Goal: Transaction & Acquisition: Obtain resource

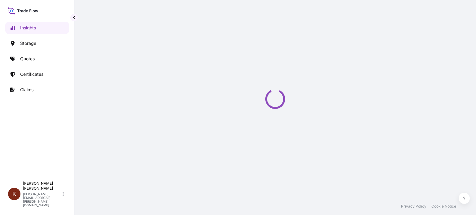
select select "2025"
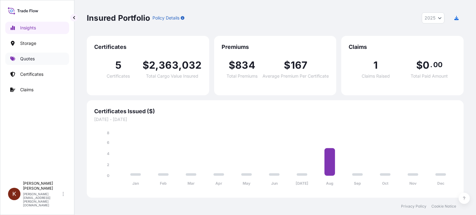
click at [26, 60] on p "Quotes" at bounding box center [27, 59] width 15 height 6
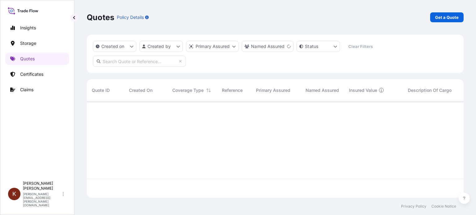
scroll to position [114, 372]
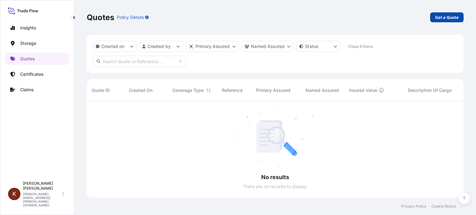
click at [458, 20] on link "Get a Quote" at bounding box center [446, 17] width 33 height 10
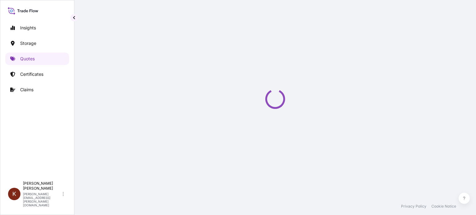
scroll to position [10, 0]
select select "Water"
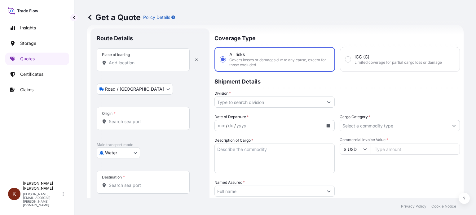
click at [131, 63] on input "Place of loading" at bounding box center [145, 63] width 73 height 6
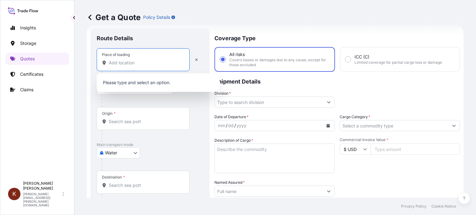
click at [112, 64] on input "Place of loading" at bounding box center [145, 63] width 73 height 6
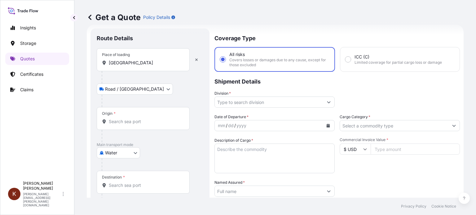
drag, startPoint x: 107, startPoint y: 63, endPoint x: 147, endPoint y: 60, distance: 39.4
click at [147, 60] on div "[GEOGRAPHIC_DATA]" at bounding box center [143, 63] width 82 height 6
click at [147, 60] on input "[GEOGRAPHIC_DATA]" at bounding box center [145, 63] width 73 height 6
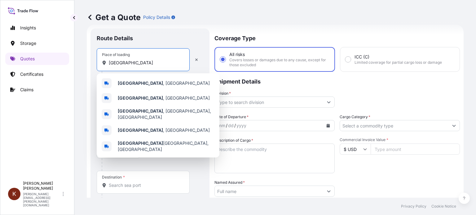
click at [103, 63] on icon at bounding box center [104, 63] width 3 height 4
click at [109, 63] on input "[GEOGRAPHIC_DATA]" at bounding box center [145, 63] width 73 height 6
click at [112, 63] on input "[GEOGRAPHIC_DATA]" at bounding box center [145, 63] width 73 height 6
drag, startPoint x: 110, startPoint y: 63, endPoint x: 153, endPoint y: 65, distance: 43.4
click at [153, 65] on input "[GEOGRAPHIC_DATA]" at bounding box center [145, 63] width 73 height 6
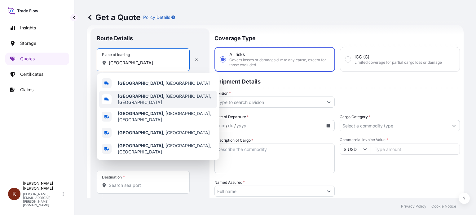
click at [133, 98] on b "[GEOGRAPHIC_DATA]" at bounding box center [140, 96] width 45 height 5
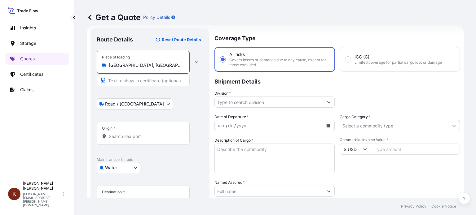
type input "[GEOGRAPHIC_DATA], [GEOGRAPHIC_DATA], [GEOGRAPHIC_DATA]"
click at [136, 103] on body "Insights Storage Quotes Certificates Claims K [PERSON_NAME] [PERSON_NAME][EMAIL…" at bounding box center [238, 107] width 476 height 215
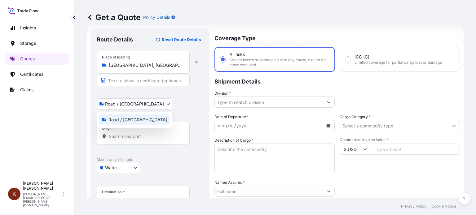
click at [120, 119] on span "Road / [GEOGRAPHIC_DATA]" at bounding box center [137, 120] width 59 height 6
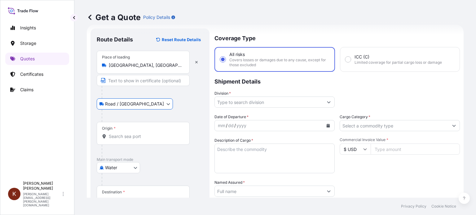
click at [122, 138] on input "Origin *" at bounding box center [145, 136] width 73 height 6
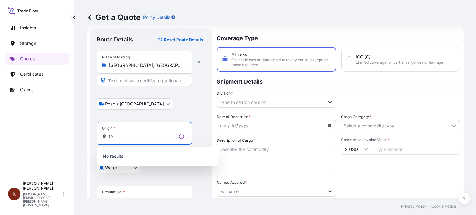
type input "t"
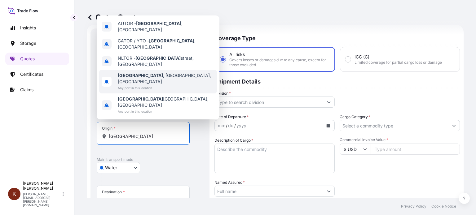
click at [151, 85] on span "[GEOGRAPHIC_DATA] , [GEOGRAPHIC_DATA], [GEOGRAPHIC_DATA]" at bounding box center [166, 78] width 97 height 12
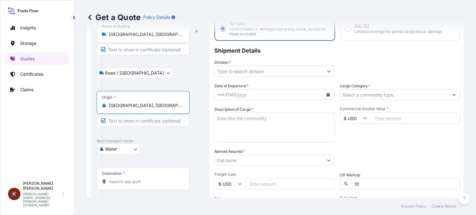
scroll to position [72, 0]
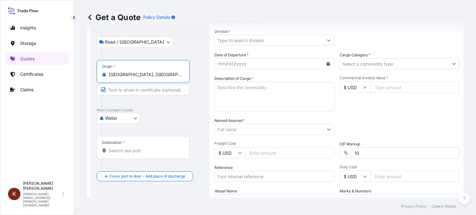
type input "[GEOGRAPHIC_DATA], [GEOGRAPHIC_DATA], [GEOGRAPHIC_DATA]"
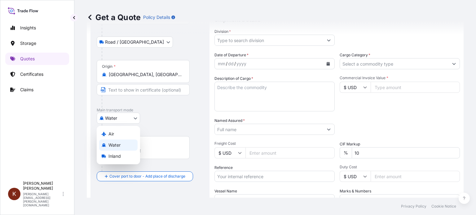
click at [133, 119] on body "Insights Storage Quotes Certificates Claims K [PERSON_NAME] [PERSON_NAME][EMAIL…" at bounding box center [238, 107] width 476 height 215
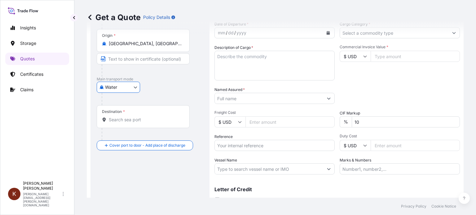
scroll to position [129, 0]
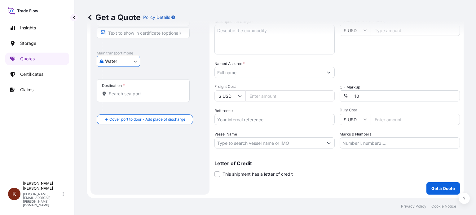
click at [119, 94] on input "Destination *" at bounding box center [145, 94] width 73 height 6
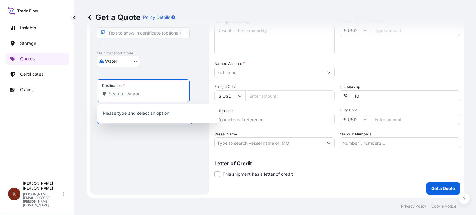
click at [114, 95] on input "Destination *" at bounding box center [145, 94] width 73 height 6
click at [199, 95] on div "Destination * Please select a destination" at bounding box center [150, 96] width 107 height 35
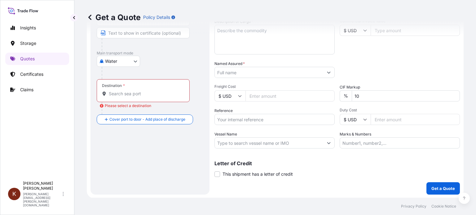
click at [116, 93] on input "Destination * Please select a destination" at bounding box center [145, 94] width 73 height 6
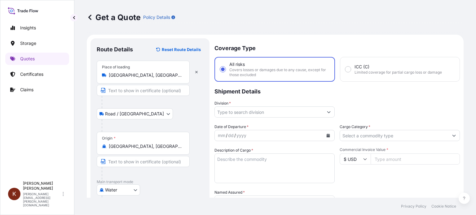
scroll to position [31, 0]
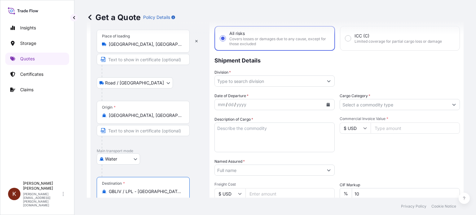
type input "GBLIV / LPL - [GEOGRAPHIC_DATA], [GEOGRAPHIC_DATA]"
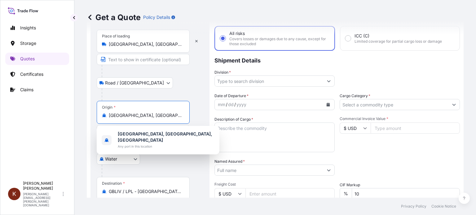
drag, startPoint x: 110, startPoint y: 116, endPoint x: 174, endPoint y: 116, distance: 64.7
click at [174, 116] on input "[GEOGRAPHIC_DATA], [GEOGRAPHIC_DATA], [GEOGRAPHIC_DATA]" at bounding box center [145, 115] width 73 height 6
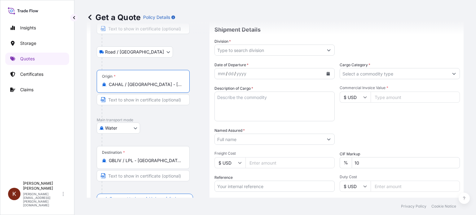
scroll to position [0, 0]
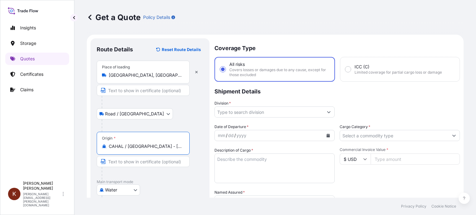
click at [136, 115] on body "Insights Storage Quotes Certificates Claims K [PERSON_NAME] [PERSON_NAME][EMAIL…" at bounding box center [238, 107] width 476 height 215
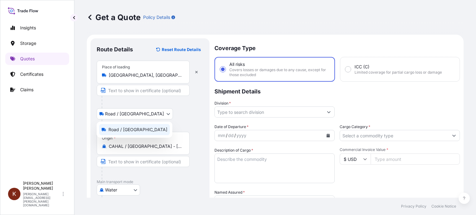
click at [116, 127] on span "Road / [GEOGRAPHIC_DATA]" at bounding box center [137, 130] width 59 height 6
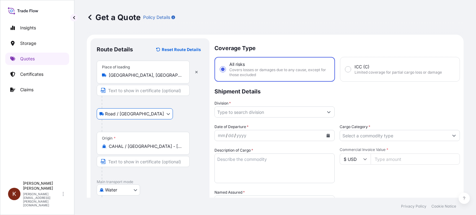
scroll to position [31, 0]
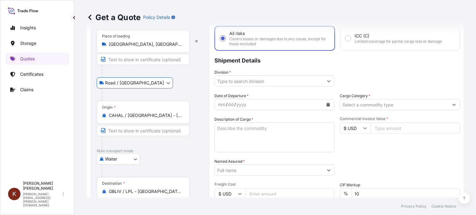
click at [162, 116] on input "CAHAL / [GEOGRAPHIC_DATA] - [GEOGRAPHIC_DATA], [GEOGRAPHIC_DATA]" at bounding box center [145, 115] width 73 height 6
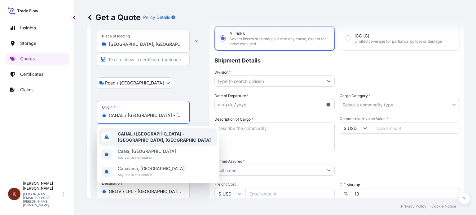
click at [130, 116] on input "CAHAL / [GEOGRAPHIC_DATA] - [GEOGRAPHIC_DATA], [GEOGRAPHIC_DATA]" at bounding box center [145, 115] width 73 height 6
drag, startPoint x: 141, startPoint y: 115, endPoint x: 23, endPoint y: 108, distance: 117.5
click at [23, 108] on div "Insights Storage Quotes Certificates Claims K [PERSON_NAME] [PERSON_NAME][EMAIL…" at bounding box center [238, 107] width 476 height 215
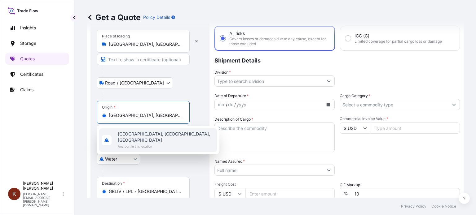
click at [143, 143] on span "Any port in this location" at bounding box center [166, 146] width 97 height 6
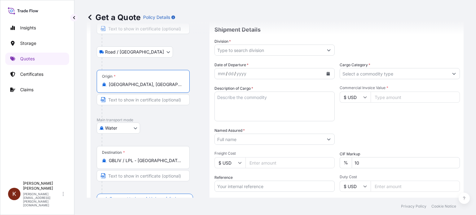
scroll to position [93, 0]
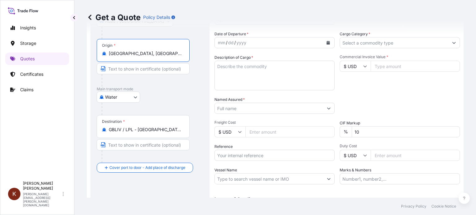
type input "[GEOGRAPHIC_DATA], [GEOGRAPHIC_DATA], [GEOGRAPHIC_DATA]"
click at [150, 131] on input "GBLIV / LPL - [GEOGRAPHIC_DATA], [GEOGRAPHIC_DATA]" at bounding box center [145, 130] width 73 height 6
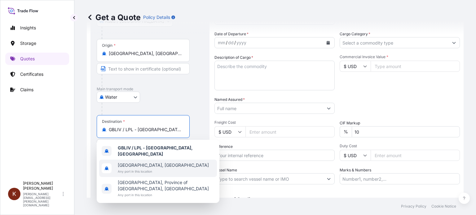
click at [138, 163] on span "[GEOGRAPHIC_DATA], [GEOGRAPHIC_DATA]" at bounding box center [163, 165] width 91 height 6
type input "[GEOGRAPHIC_DATA], [GEOGRAPHIC_DATA]"
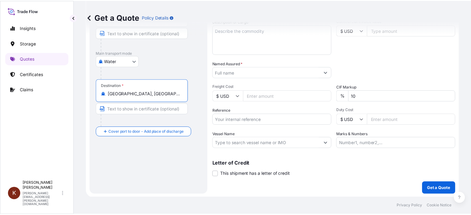
scroll to position [0, 0]
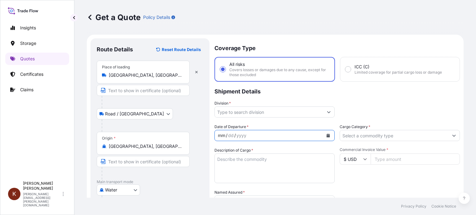
click at [257, 132] on div "mm / dd / yyyy" at bounding box center [269, 135] width 108 height 11
click at [327, 135] on icon "Calendar" at bounding box center [327, 136] width 3 height 4
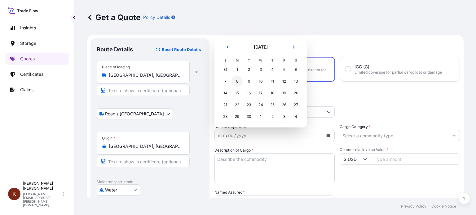
click at [236, 81] on div "8" at bounding box center [236, 81] width 11 height 11
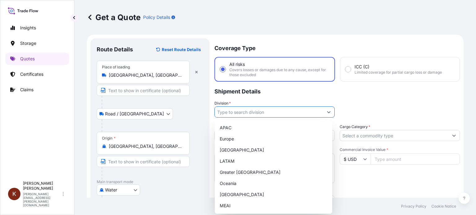
click at [259, 112] on input "Division *" at bounding box center [269, 112] width 108 height 11
click at [235, 149] on div "[GEOGRAPHIC_DATA]" at bounding box center [273, 150] width 112 height 11
type input "[GEOGRAPHIC_DATA]"
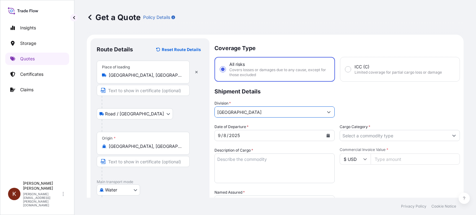
click at [365, 135] on input "Cargo Category *" at bounding box center [394, 135] width 108 height 11
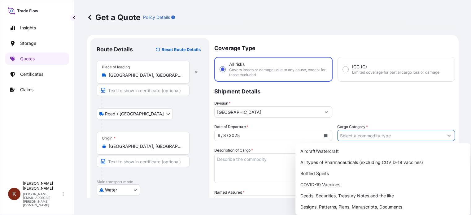
scroll to position [31, 0]
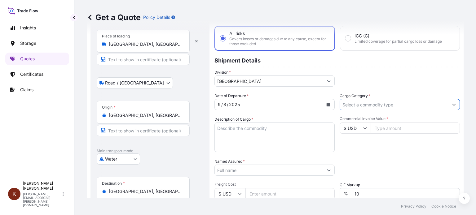
click at [382, 105] on input "Cargo Category *" at bounding box center [394, 104] width 108 height 11
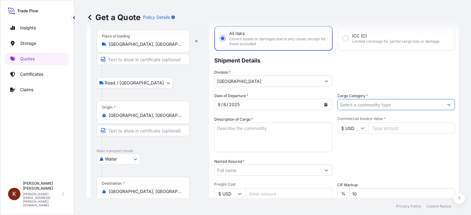
click at [451, 104] on form "Route Details Reset Route Details Place of loading [GEOGRAPHIC_DATA], [GEOGRAPH…" at bounding box center [273, 150] width 372 height 293
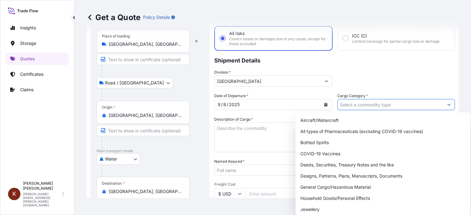
click at [451, 102] on form "Route Details Reset Route Details Place of loading [GEOGRAPHIC_DATA], [GEOGRAPH…" at bounding box center [273, 150] width 372 height 293
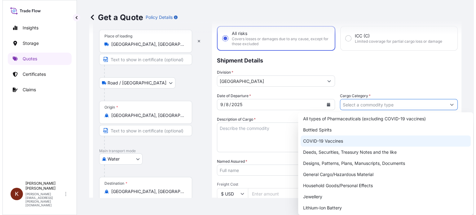
scroll to position [11, 0]
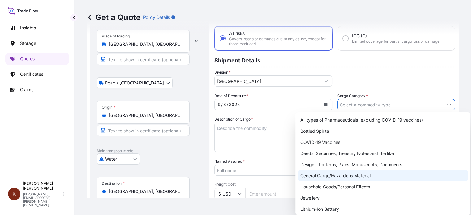
click at [320, 174] on div "General Cargo/Hazardous Material" at bounding box center [383, 175] width 170 height 11
type input "General Cargo/Hazardous Material"
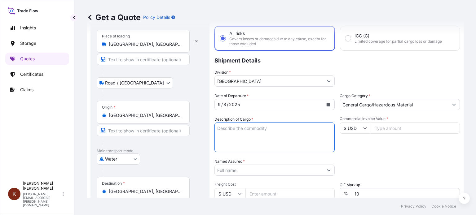
click at [232, 129] on textarea "Description of Cargo *" at bounding box center [274, 138] width 120 height 30
click at [217, 129] on textarea "Crackers" at bounding box center [274, 138] width 120 height 30
click at [268, 132] on textarea "1 40' HC STC Crackers" at bounding box center [274, 138] width 120 height 30
click at [216, 127] on textarea "1 40' HC STC Crackers /" at bounding box center [274, 138] width 120 height 30
click at [277, 127] on textarea "21 40' HC STC Crackers /" at bounding box center [274, 138] width 120 height 30
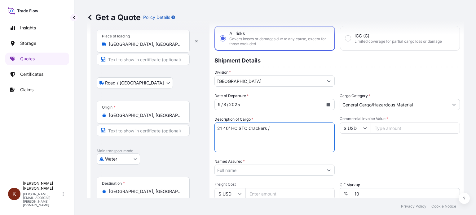
click at [222, 129] on textarea "21 40' HC STC Crackers /" at bounding box center [274, 138] width 120 height 30
click at [278, 129] on textarea "21 x 40' HC STC Crackers /" at bounding box center [274, 138] width 120 height 30
click at [281, 127] on textarea "21 x 40' HC STC Crackers /" at bounding box center [274, 138] width 120 height 30
paste textarea "ATLANTIC STAR/AST5625"
click at [216, 135] on textarea "21 x 40' HC STC Crackers / ATLANTIC STAR/AST5625" at bounding box center [274, 138] width 120 height 30
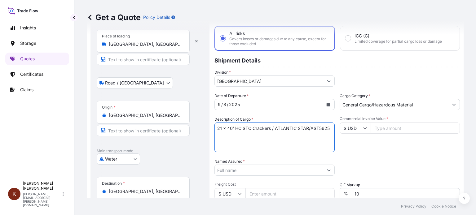
click at [219, 135] on textarea "21 x 40' HC STC Crackers / ATLANTIC STAR/AST5625" at bounding box center [274, 138] width 120 height 30
click at [326, 126] on textarea "21 x 40' HC STC Crackers / ATLANTIC STAR/AST5625" at bounding box center [274, 138] width 120 height 30
click at [329, 127] on textarea "21 x 40' HC STC Crackers / ATLANTIC STAR/AST5625" at bounding box center [274, 138] width 120 height 30
click at [227, 135] on textarea "21 x 40' HC STC Crackers / ATLANTIC STAR/AST5625" at bounding box center [274, 138] width 120 height 30
paste textarea "ACLU 9670321 ACLU 9743325 TCNU 8718999 ACLU 9684074 LEAU 4909026 GCNU 4832151 F…"
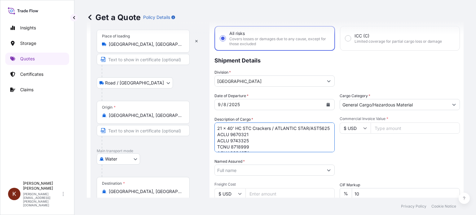
scroll to position [31, 0]
click at [255, 142] on textarea "21 x 40' HC STC Crackers / ATLANTIC STAR/AST5625 ACLU 9670321 ACLU 9743325 TCNU…" at bounding box center [274, 138] width 120 height 30
click at [255, 146] on textarea "21 x 40' HC STC Crackers / ATLANTIC STAR/AST5625 ACLU 9670321 ACLU 9743325 TCNU…" at bounding box center [274, 138] width 120 height 30
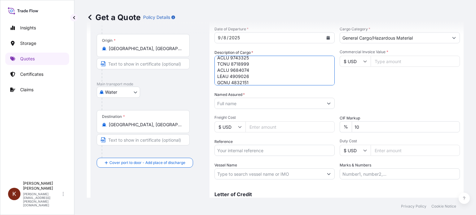
scroll to position [0, 0]
click at [249, 80] on textarea "21 x 40' HC STC Crackers / ATLANTIC STAR/AST5625 ACLU 9670321 ACLU 9743325 TCNU…" at bounding box center [274, 71] width 120 height 30
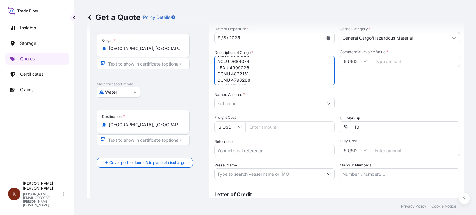
click at [251, 80] on textarea "21 x 40' HC STC Crackers / ATLANTIC STAR/AST5625 ACLU 9670321 ACLU 9743325 TCNU…" at bounding box center [274, 71] width 120 height 30
click at [249, 81] on textarea "21 x 40' HC STC Crackers / ATLANTIC STAR/AST5625 ACLU 9670321 ACLU 9743325 TCNU…" at bounding box center [274, 71] width 120 height 30
click at [251, 78] on textarea "21 x 40' HC STC Crackers / ATLANTIC STAR/AST5625 ACLU 9670321 ACLU 9743325 TCNU…" at bounding box center [274, 71] width 120 height 30
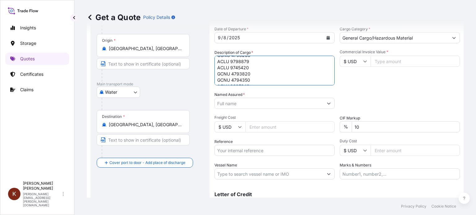
scroll to position [62, 0]
click at [251, 80] on textarea "21 x 40' HC STC Crackers / ATLANTIC STAR/AST5625 ACLU 9670321 ACLU 9743325 TCNU…" at bounding box center [274, 71] width 120 height 30
click at [248, 79] on textarea "21 x 40' HC STC Crackers / ATLANTIC STAR/AST5625 ACLU 9670321 ACLU 9743325 TCNU…" at bounding box center [274, 71] width 120 height 30
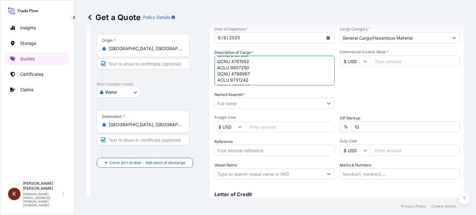
click at [251, 80] on textarea "21 x 40' HC STC Crackers / ATLANTIC STAR/AST5625 ACLU 9670321 ACLU 9743325 TCNU…" at bounding box center [274, 71] width 120 height 30
click at [250, 80] on textarea "21 x 40' HC STC Crackers / ATLANTIC STAR/AST5625 ACLU 9670321 ACLU 9743325 TCNU…" at bounding box center [274, 71] width 120 height 30
click at [251, 78] on textarea "21 x 40' HC STC Crackers / ATLANTIC STAR/AST5625 ACLU 9670321 ACLU 9743325 TCNU…" at bounding box center [274, 71] width 120 height 30
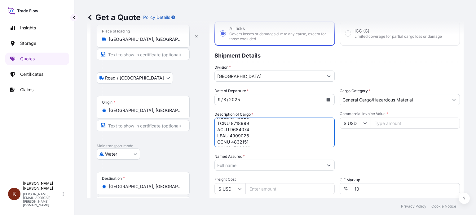
scroll to position [0, 0]
type textarea "21 x 40' HC STC Crackers / ATLANTIC STAR/AST5625 ACLU 9670321 ACLU 9743325 TCNU…"
click at [384, 124] on input "Commercial Invoice Value *" at bounding box center [414, 123] width 89 height 11
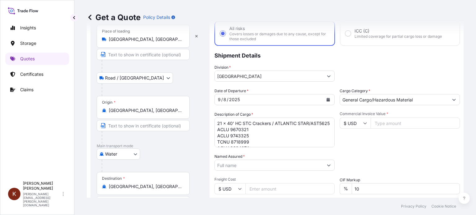
click at [435, 76] on div "Division * [GEOGRAPHIC_DATA]" at bounding box center [336, 72] width 245 height 17
click at [382, 124] on input "Commercial Invoice Value *" at bounding box center [414, 123] width 89 height 11
paste input "609438.99"
type input "609438.99"
click at [363, 123] on icon at bounding box center [365, 123] width 4 height 4
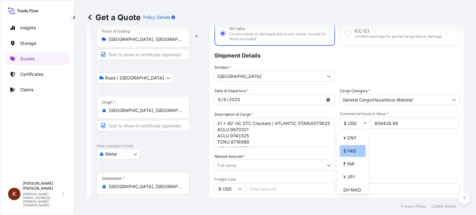
scroll to position [62, 0]
click at [353, 161] on div "$ CAD" at bounding box center [352, 156] width 26 height 12
type input "$ CAD"
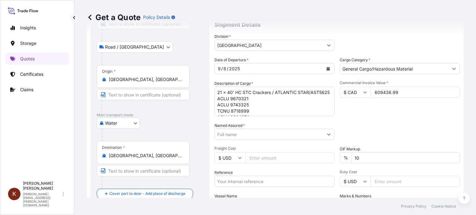
scroll to position [98, 0]
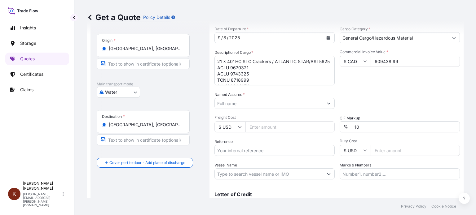
click at [237, 103] on input "Named Assured *" at bounding box center [269, 103] width 108 height 11
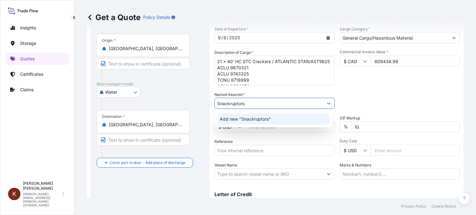
click at [341, 101] on div "Packing Category Type to search a container mode Please select a primary mode o…" at bounding box center [399, 100] width 120 height 17
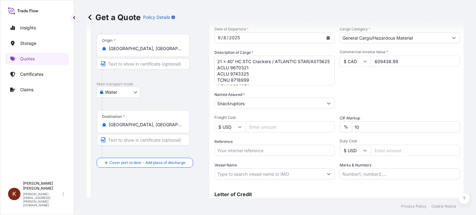
scroll to position [129, 0]
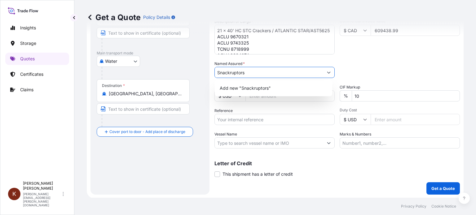
click at [241, 71] on input "Snackruptors" at bounding box center [269, 72] width 108 height 11
click at [247, 71] on input "Snackruptors" at bounding box center [269, 72] width 108 height 11
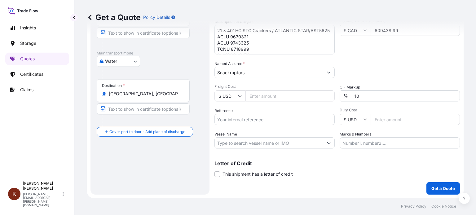
click at [259, 74] on input "Snackruptors" at bounding box center [269, 72] width 108 height 11
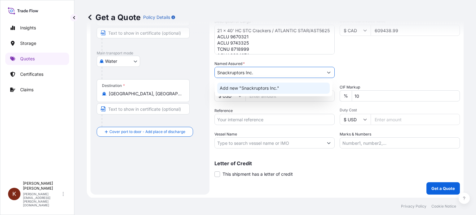
type input "Snackruptors Inc."
click at [334, 60] on div "Date of Departure * [DATE] Cargo Category * General Cargo/Hazardous Material De…" at bounding box center [336, 72] width 245 height 154
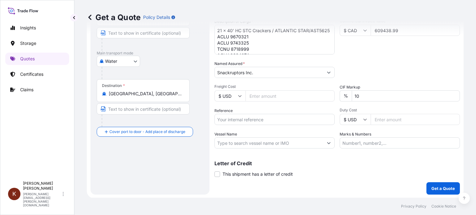
click at [282, 73] on input "Snackruptors Inc." at bounding box center [269, 72] width 108 height 11
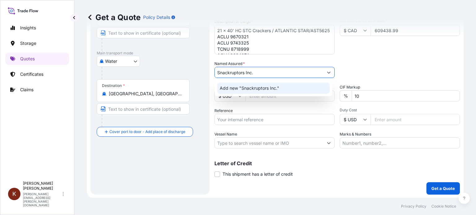
click at [242, 88] on span "Add new "Snackruptors Inc."" at bounding box center [249, 88] width 59 height 6
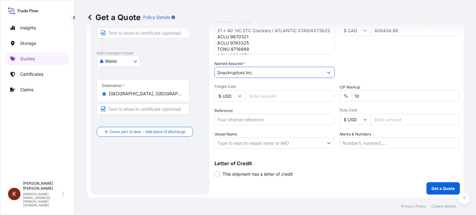
click at [262, 96] on input "Freight Cost" at bounding box center [289, 95] width 89 height 11
click at [291, 101] on input "Freight Cost" at bounding box center [289, 95] width 89 height 11
click at [284, 95] on input "Freight Cost" at bounding box center [289, 95] width 89 height 11
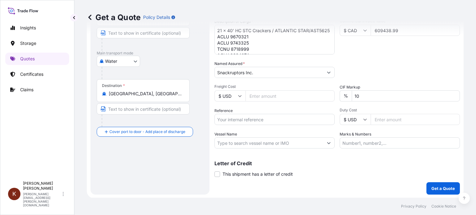
click at [325, 98] on input "Freight Cost" at bounding box center [289, 95] width 89 height 11
click at [326, 97] on input "Freight Cost" at bounding box center [289, 95] width 89 height 11
click at [220, 121] on input "Reference" at bounding box center [274, 119] width 120 height 11
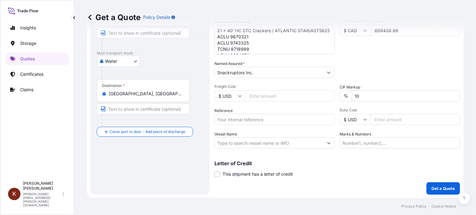
click at [229, 117] on input "Reference" at bounding box center [274, 119] width 120 height 11
paste input "CA1001085523"
type input "CA1001085523"
click at [257, 142] on input "Vessel Name" at bounding box center [269, 142] width 108 height 11
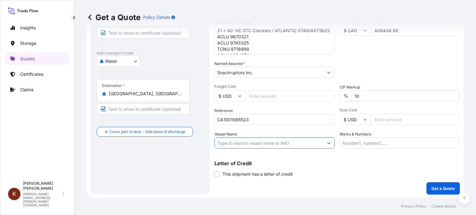
paste input "ATLANTIC STAR/AST5625"
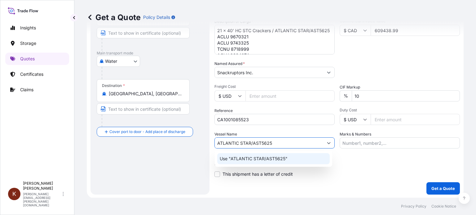
click at [251, 142] on input "ATLANTIC STAR/AST5625" at bounding box center [269, 142] width 108 height 11
drag, startPoint x: 251, startPoint y: 142, endPoint x: 275, endPoint y: 142, distance: 24.2
click at [275, 142] on input "ATLANTIC STAR/AST5625" at bounding box center [269, 142] width 108 height 11
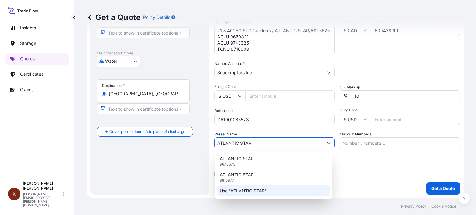
click at [248, 193] on p "Use "ATLANTIC STAR"" at bounding box center [243, 191] width 47 height 6
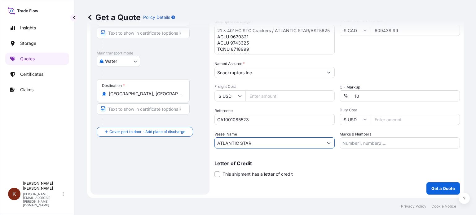
type input "ATLANTIC STAR"
click at [343, 161] on p "Letter of Credit" at bounding box center [336, 163] width 245 height 5
click at [294, 210] on footer "Privacy Policy Cookie Notice" at bounding box center [274, 206] width 401 height 17
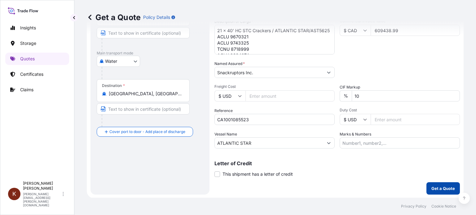
click at [438, 188] on p "Get a Quote" at bounding box center [443, 188] width 24 height 6
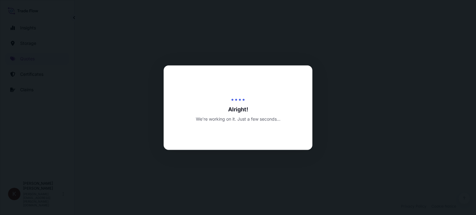
select select "Road / [GEOGRAPHIC_DATA]"
select select "Water"
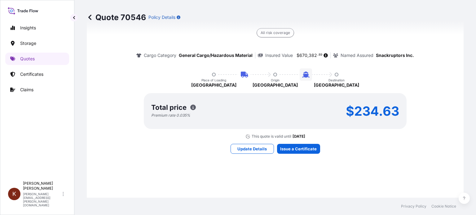
scroll to position [457, 0]
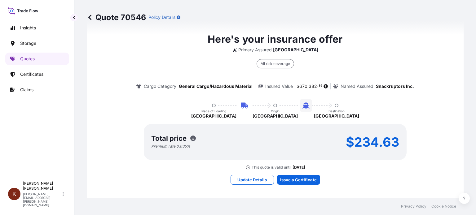
click at [185, 40] on div "Here's your insurance offer Primary Assured CANADA All risk coverage Cargo Cate…" at bounding box center [274, 101] width 359 height 138
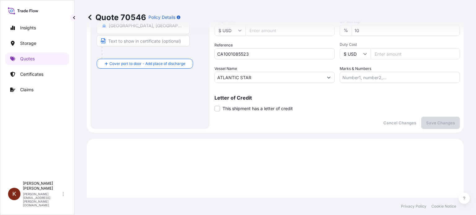
scroll to position [102, 0]
